Goal: Find specific page/section: Find specific page/section

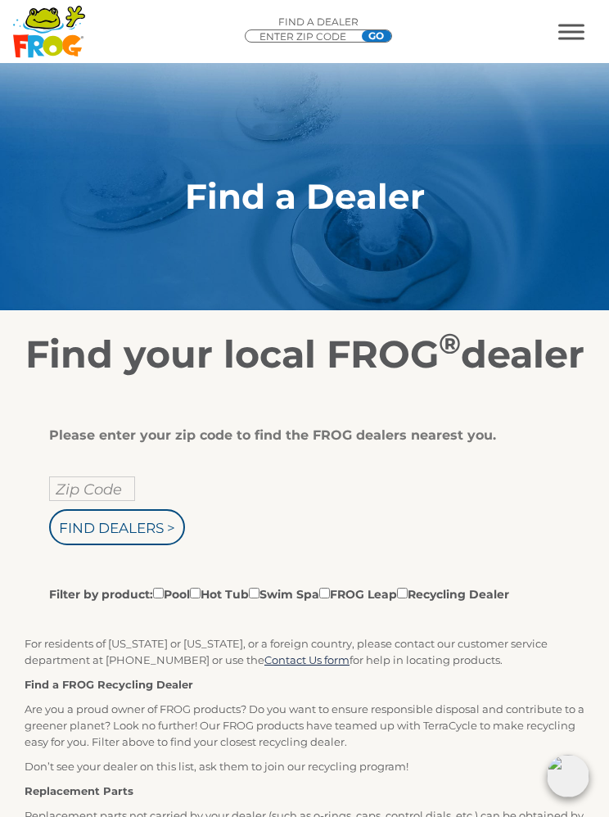
click at [72, 501] on input "Zip Code" at bounding box center [92, 489] width 86 height 25
type input "9"
type input "89113"
click at [113, 545] on input "Find Dealers >" at bounding box center [117, 527] width 136 height 36
click at [201, 599] on input "Filter by product: Pool Hot Tub Swim Spa FROG Leap Recycling Dealer" at bounding box center [195, 593] width 11 height 11
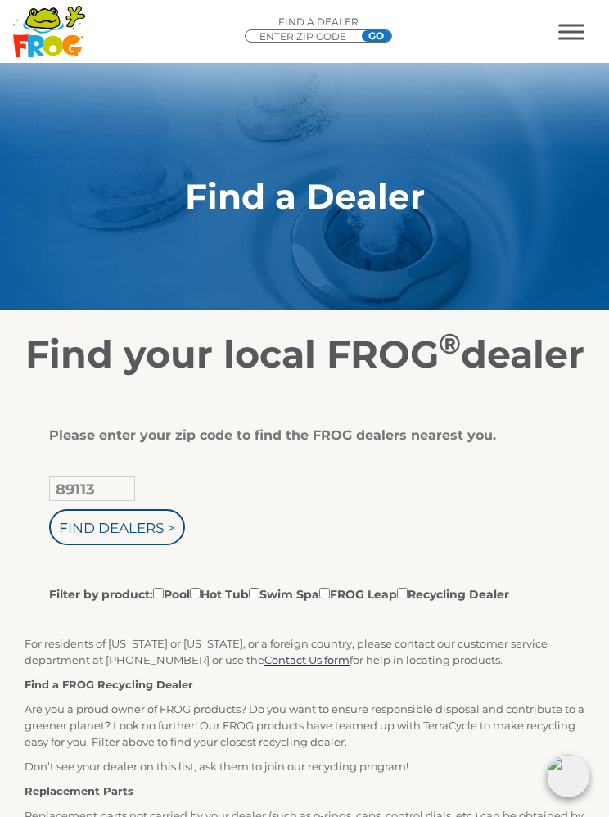
checkbox input "true"
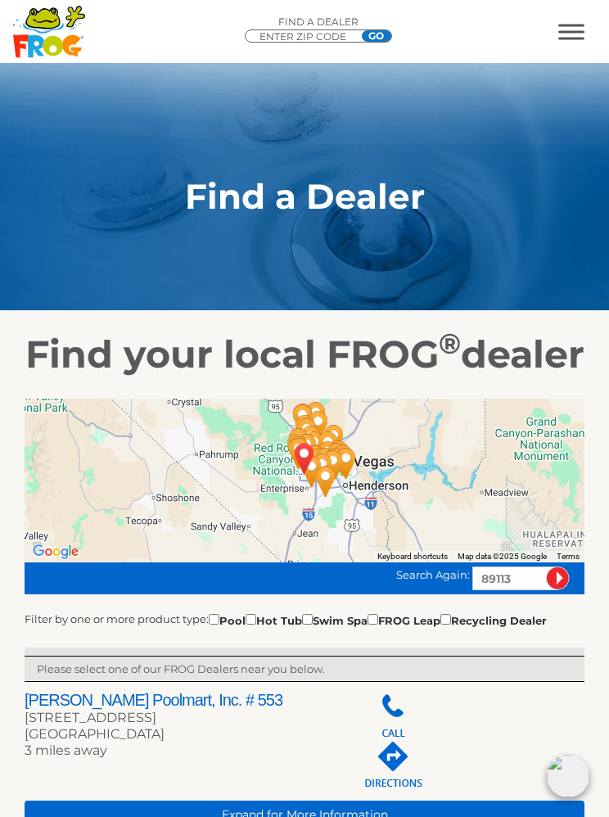
click at [246, 625] on input "checkbox" at bounding box center [251, 619] width 11 height 11
checkbox input "true"
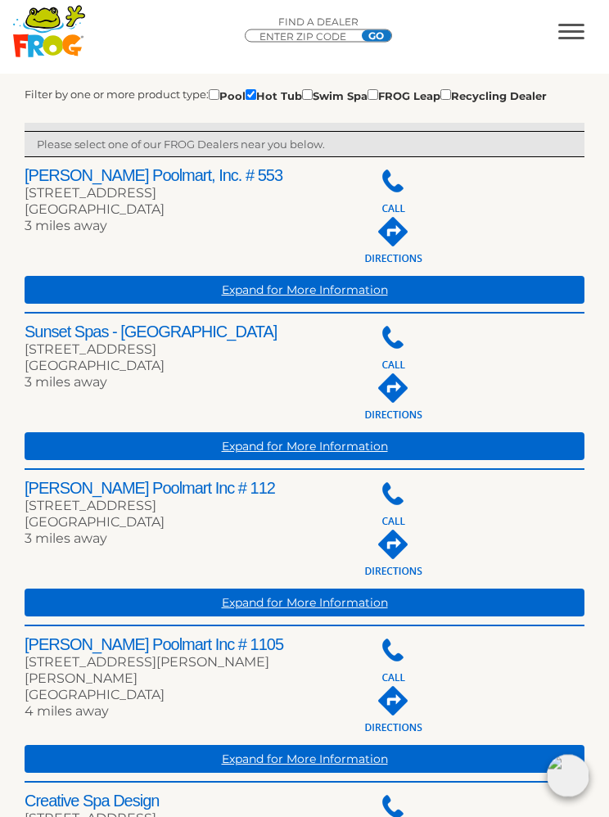
scroll to position [525, 0]
click at [262, 460] on link "Expand for More Information" at bounding box center [305, 446] width 560 height 28
